Goal: Information Seeking & Learning: Learn about a topic

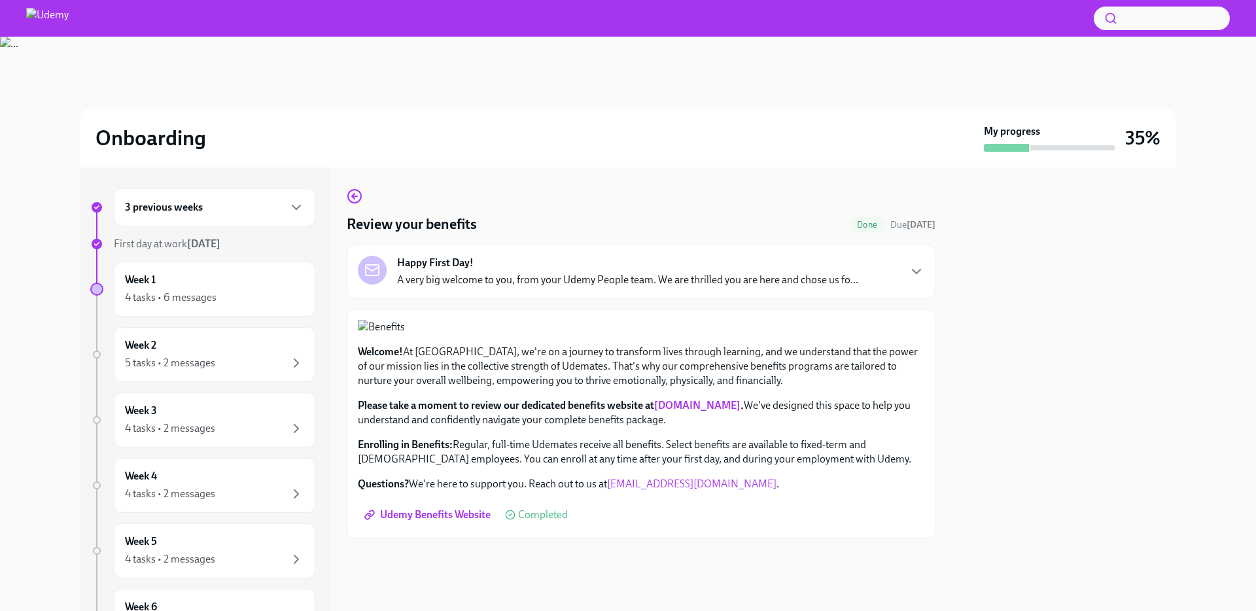
scroll to position [274, 0]
click at [213, 283] on div "Week 1 4 tasks • 6 messages" at bounding box center [214, 289] width 179 height 33
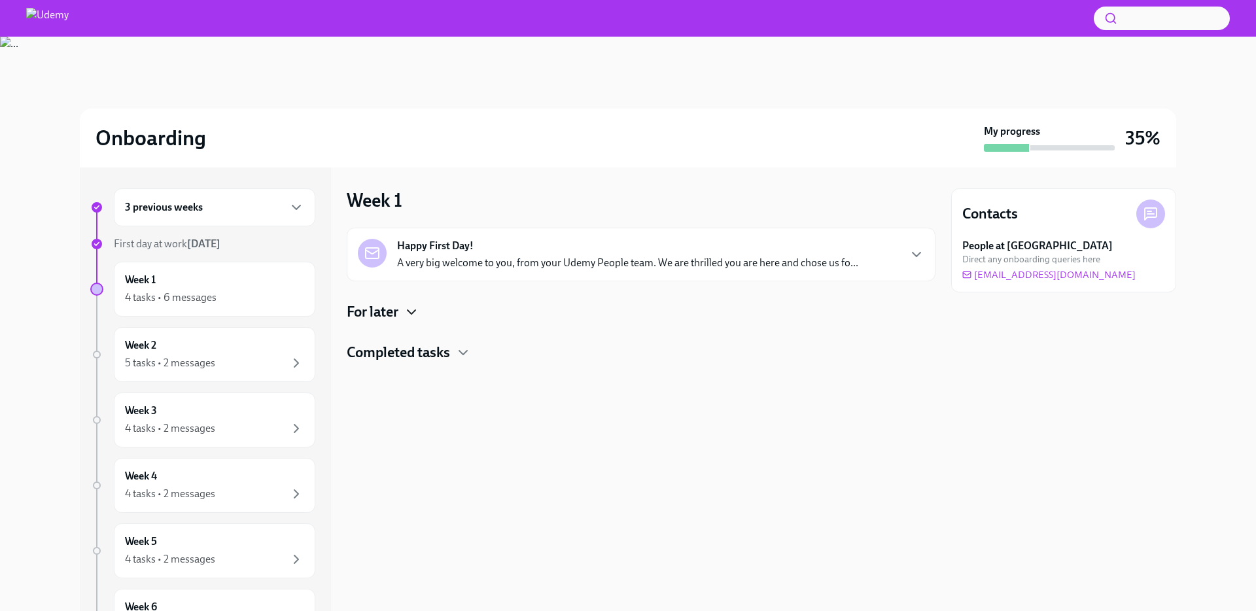
click at [411, 309] on icon "button" at bounding box center [412, 312] width 16 height 16
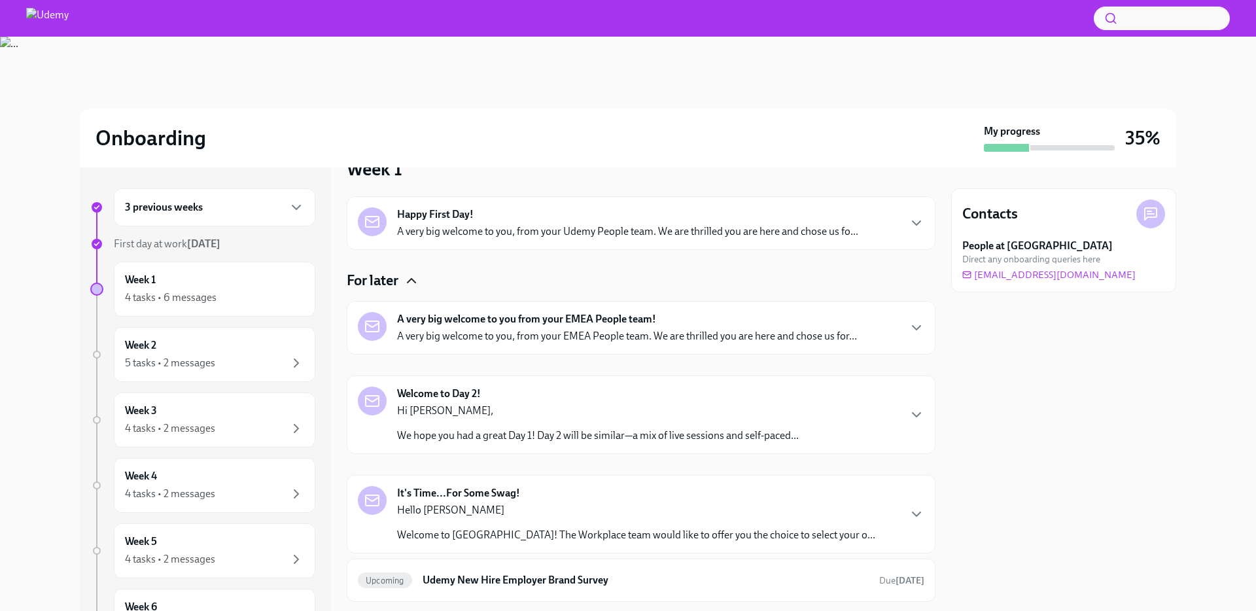
scroll to position [42, 0]
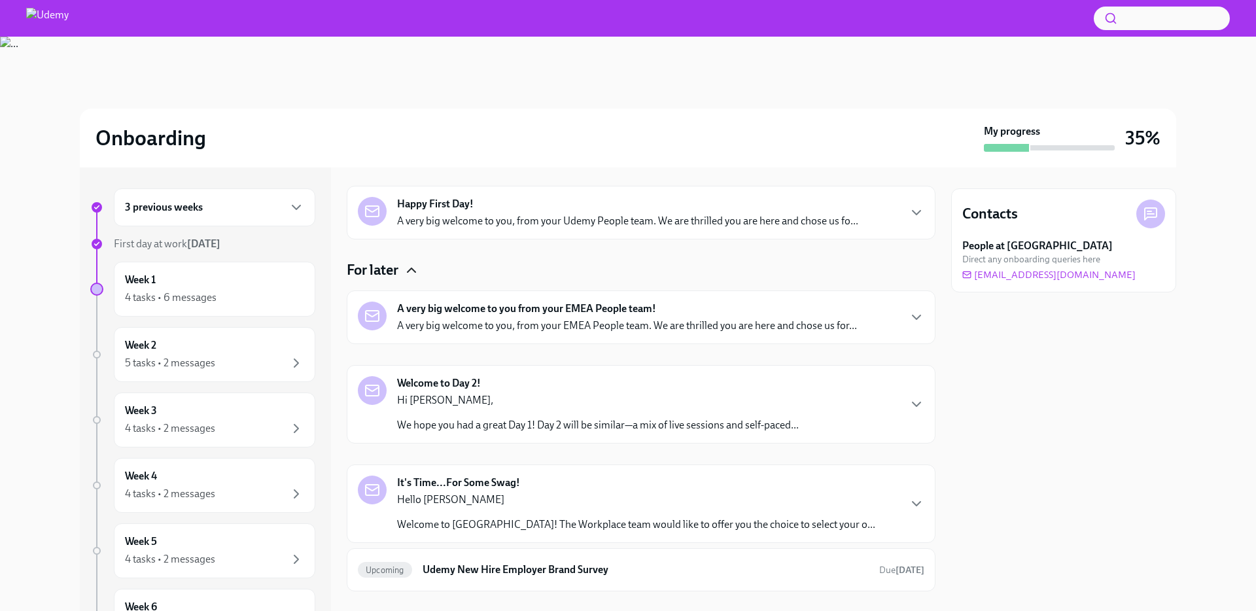
click at [808, 315] on div "A very big welcome to you from your EMEA People team! A very big welcome to you…" at bounding box center [627, 317] width 460 height 31
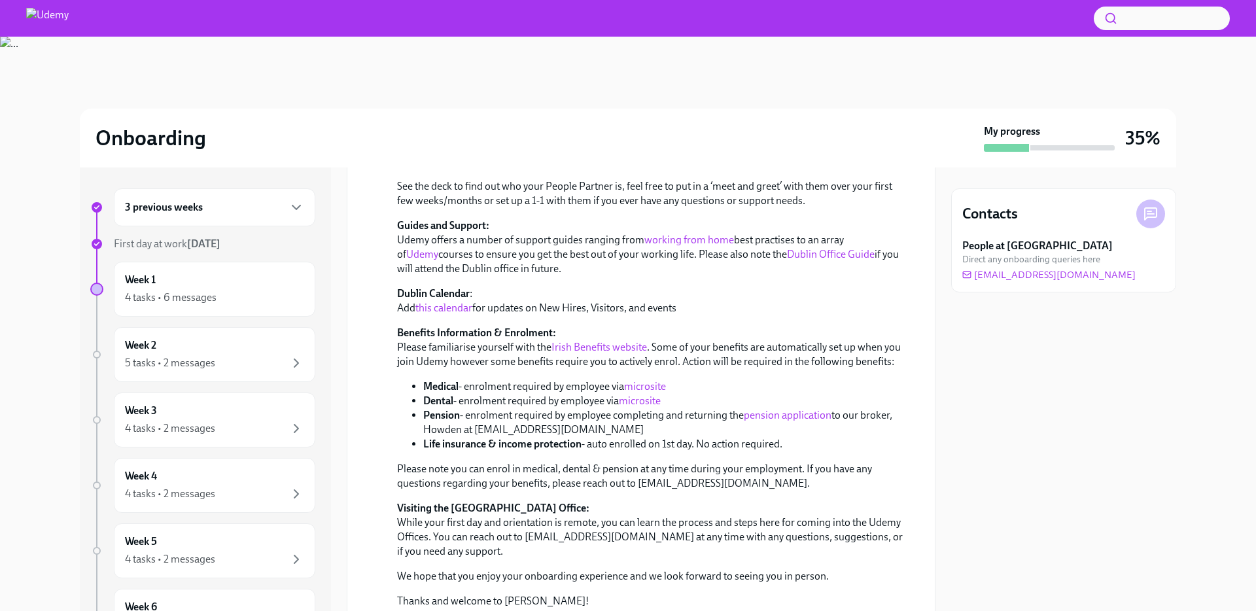
scroll to position [438, 0]
click at [771, 285] on p "Dublin Calendar : Add this calendar for updates on New Hires, Visitors, and eve…" at bounding box center [650, 299] width 506 height 29
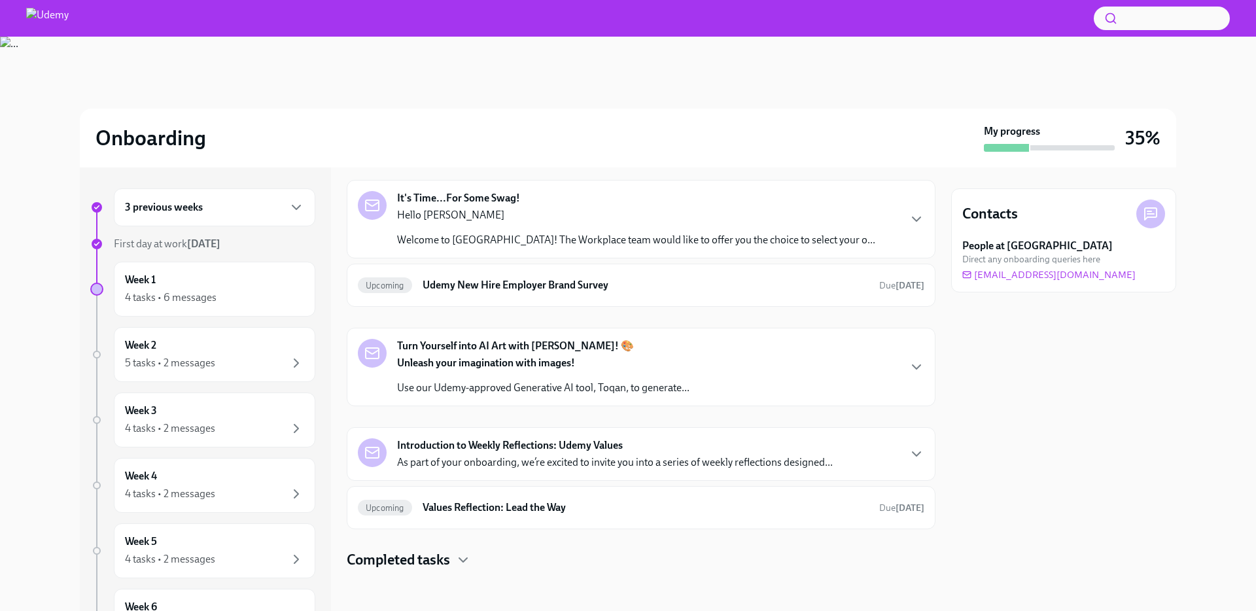
scroll to position [1010, 0]
click at [829, 147] on div "Welcome to Day 2! Hi Seda, We hope you had a great Day 1! Day 2 will be similar…" at bounding box center [641, 119] width 566 height 56
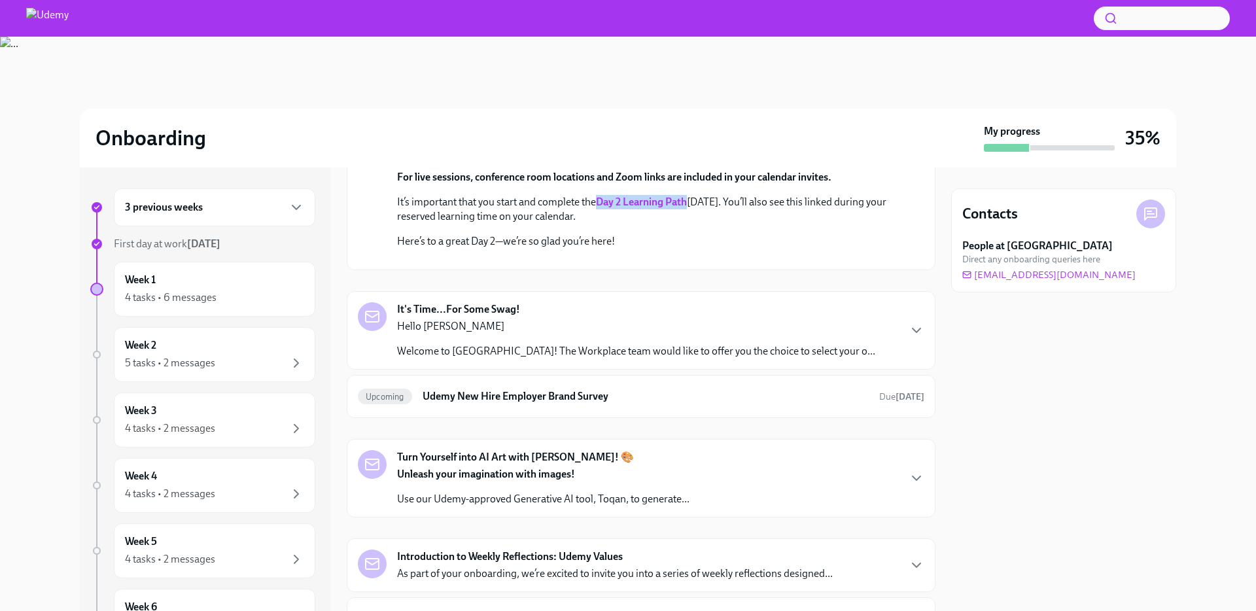
scroll to position [1066, 0]
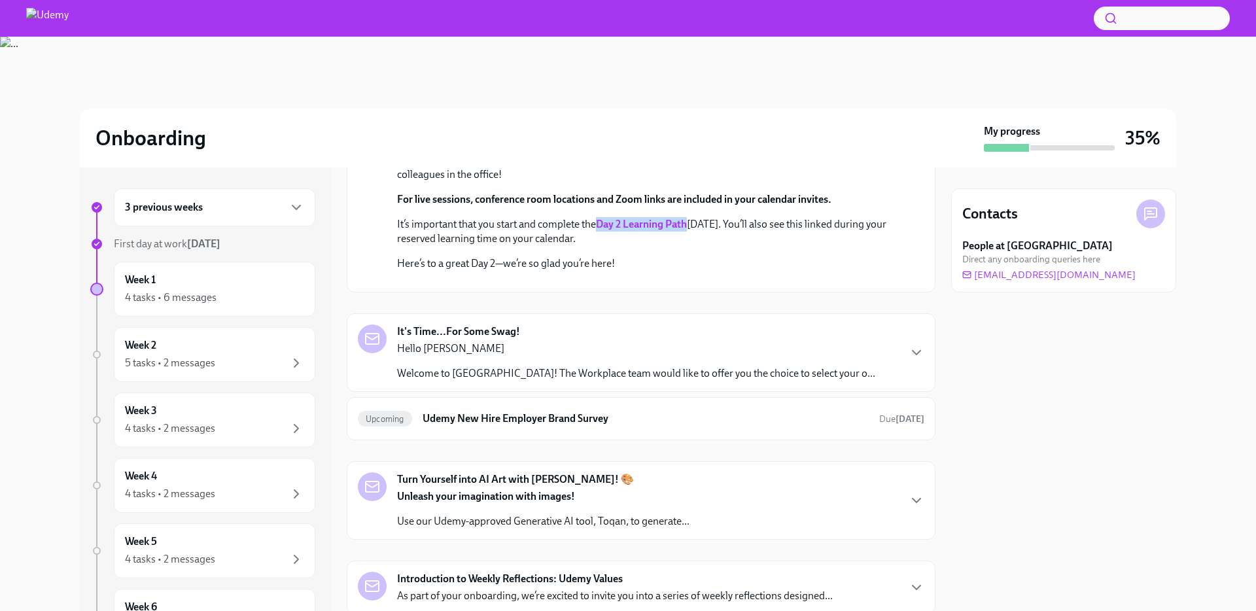
click at [912, 54] on icon "button" at bounding box center [917, 47] width 16 height 16
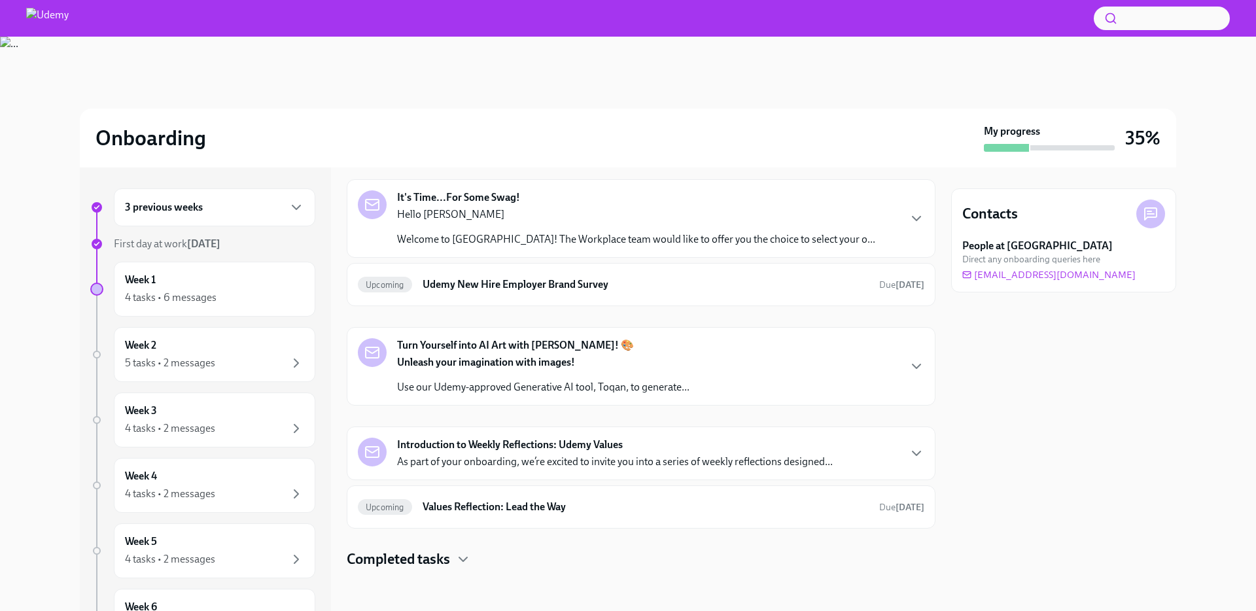
scroll to position [1036, 0]
click at [640, 247] on div "It's Time...For Some Swag! Hello Seda Welcome to Udemy! The Workplace team woul…" at bounding box center [636, 218] width 478 height 56
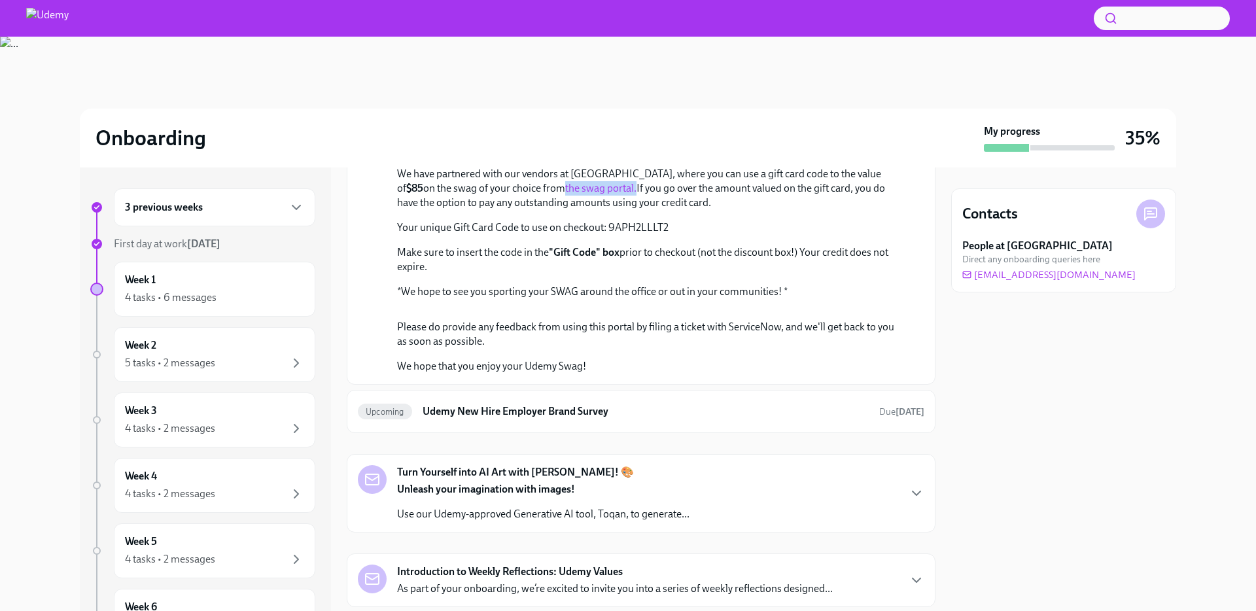
scroll to position [1130, 0]
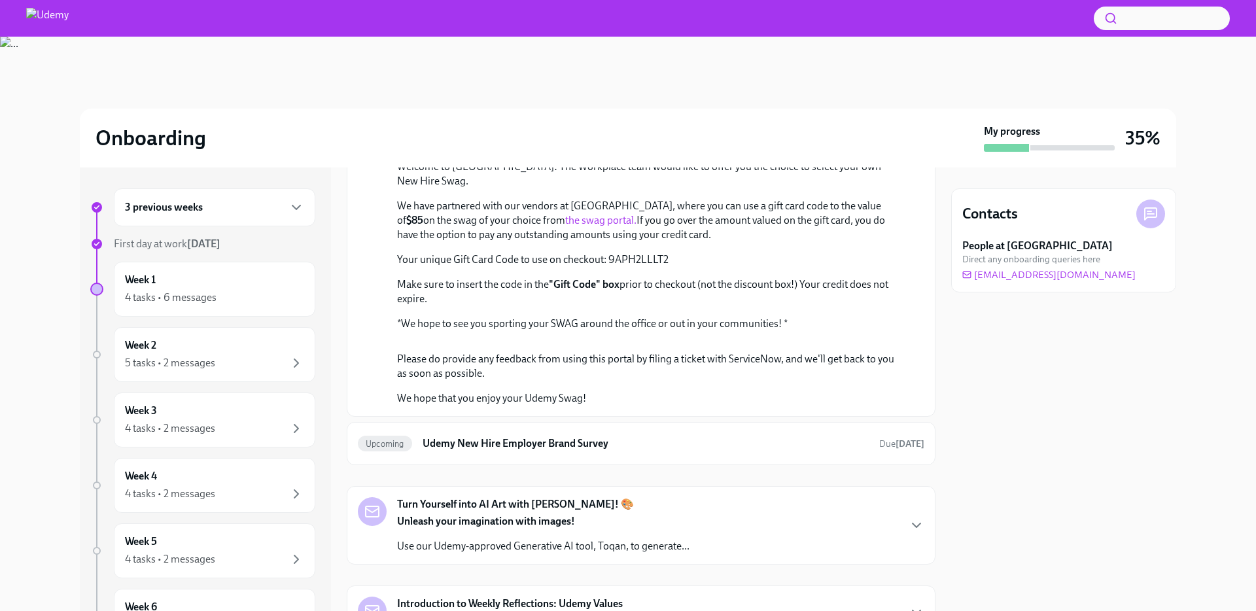
click at [674, 96] on div "It's Time...For Some Swag!" at bounding box center [641, 81] width 566 height 29
click at [765, 242] on div "It's Time...For Some Swag! September 10th Hello Seda Welcome to Udemy! The Work…" at bounding box center [641, 236] width 589 height 360
click at [918, 90] on icon "button" at bounding box center [917, 82] width 16 height 16
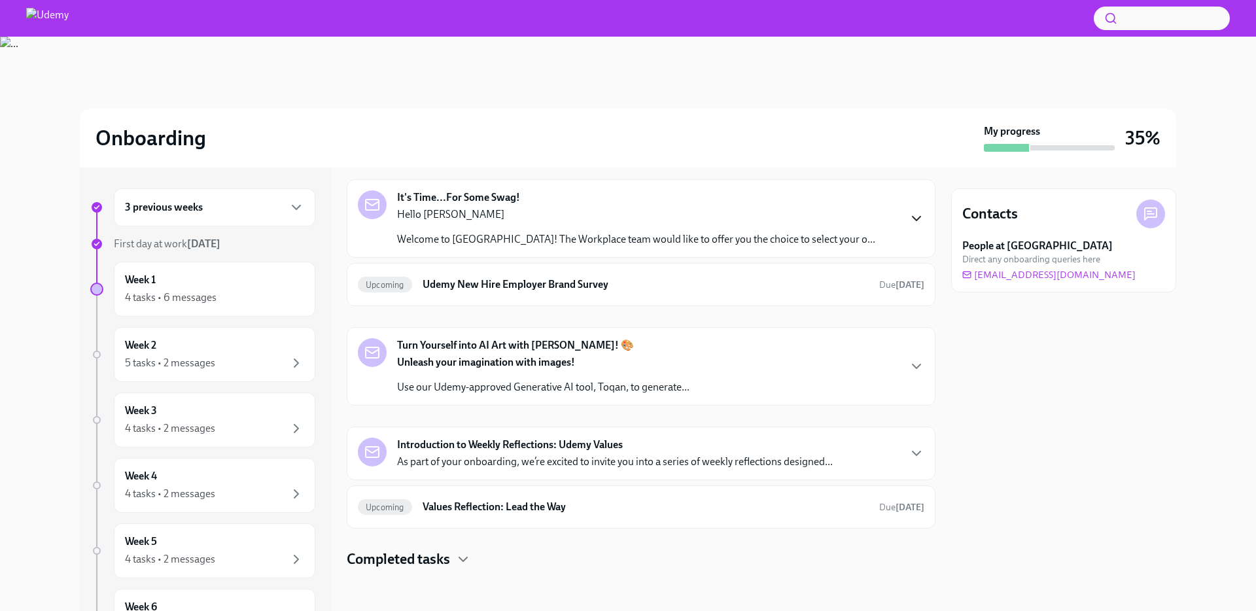
click at [913, 247] on div "It's Time...For Some Swag! Hello Seda Welcome to Udemy! The Workplace team woul…" at bounding box center [641, 218] width 566 height 56
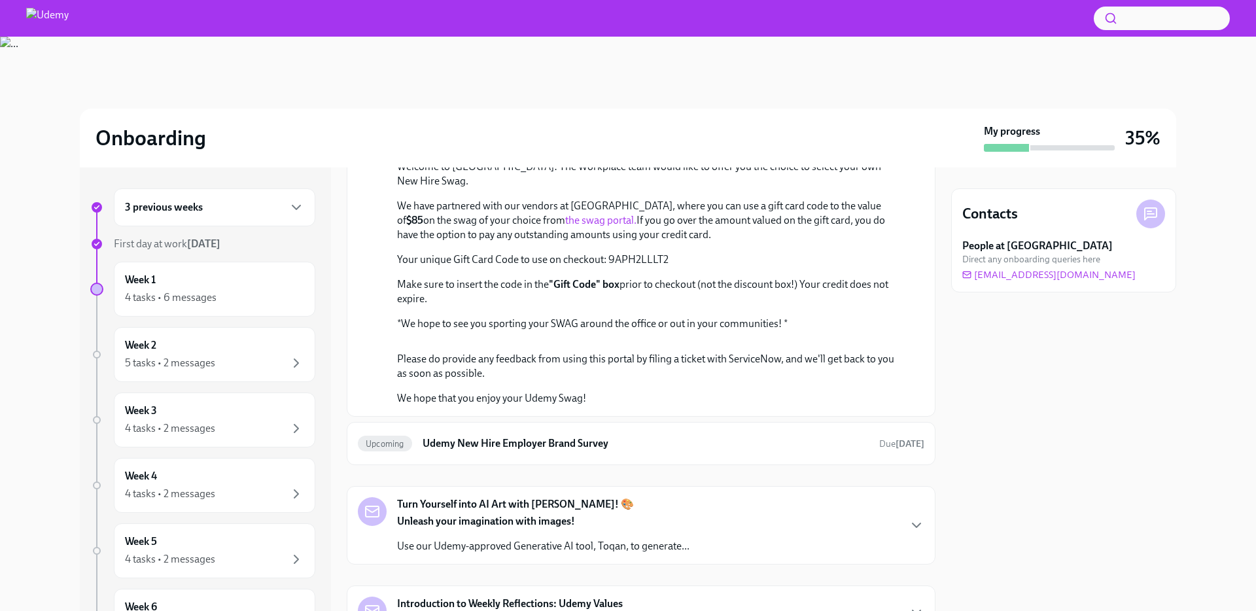
click at [913, 90] on icon "button" at bounding box center [917, 82] width 16 height 16
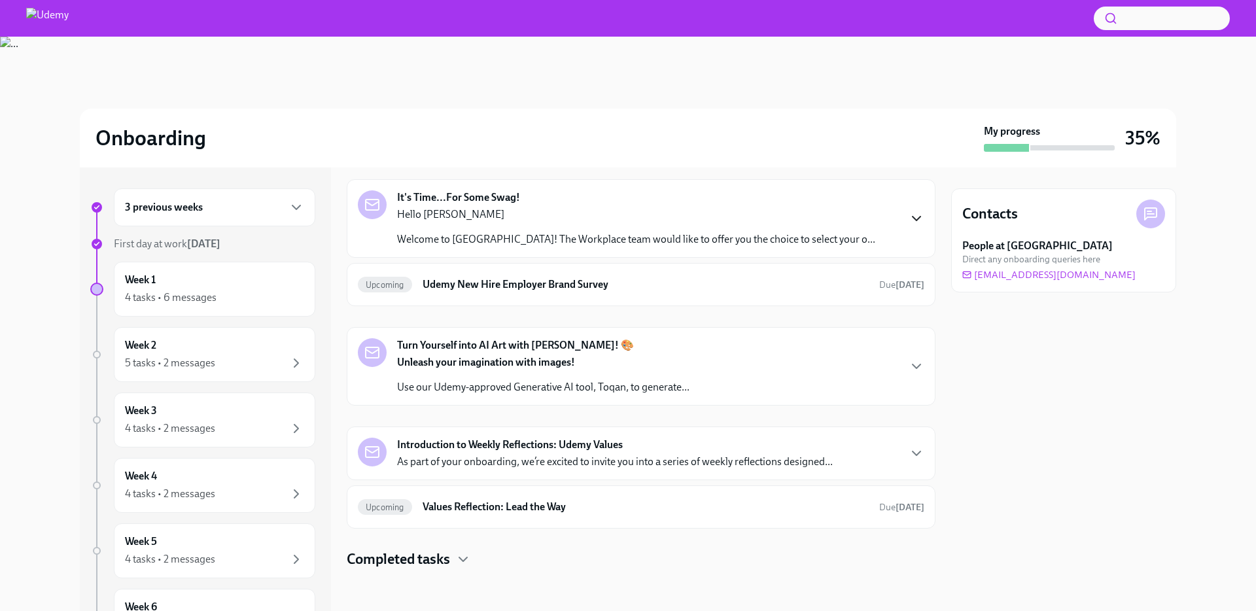
scroll to position [1182, 0]
click at [731, 370] on div "Turn Yourself into AI Art with Toqan! 🎨 Unleash your imagination with images! U…" at bounding box center [641, 366] width 566 height 56
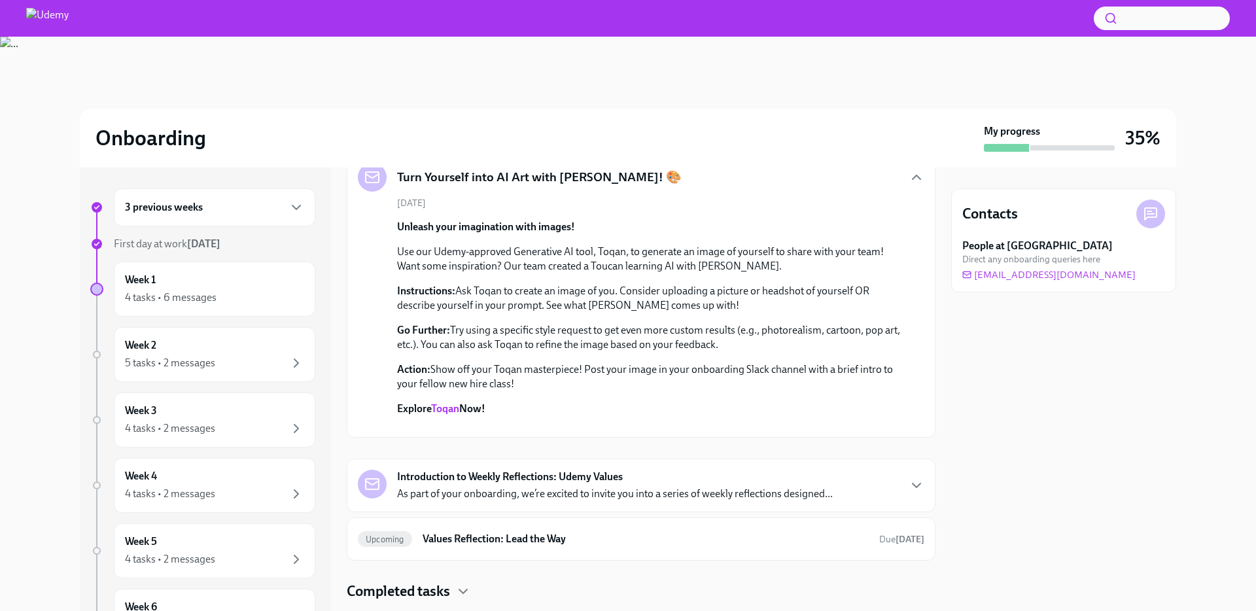
click at [731, 370] on div "Turn Yourself into AI Art with Toqan! 🎨 September 11th Unleash your imagination…" at bounding box center [641, 295] width 566 height 264
click at [914, 185] on icon "button" at bounding box center [917, 177] width 16 height 16
